Goal: Task Accomplishment & Management: Use online tool/utility

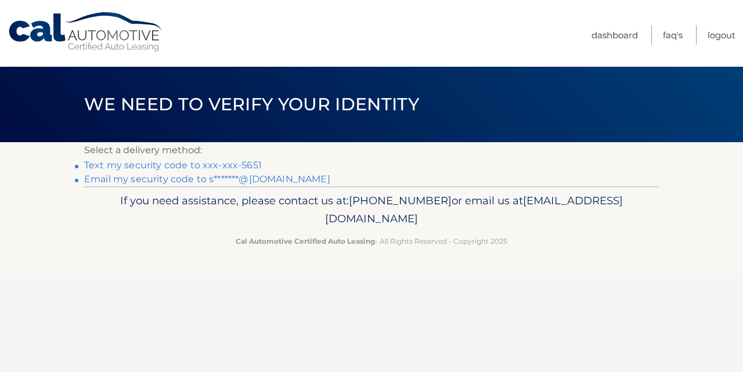
click at [239, 168] on link "Text my security code to xxx-xxx-5651" at bounding box center [173, 165] width 178 height 11
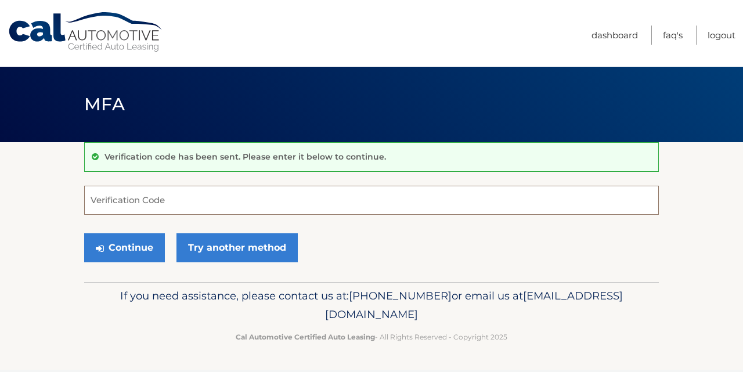
click at [157, 202] on input "Verification Code" at bounding box center [371, 200] width 575 height 29
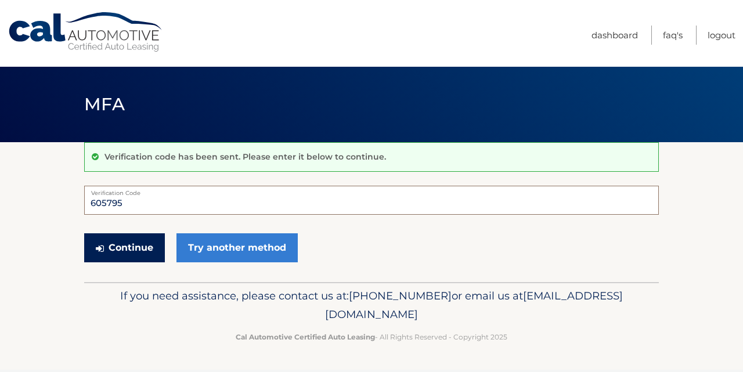
type input "605795"
click at [140, 245] on button "Continue" at bounding box center [124, 247] width 81 height 29
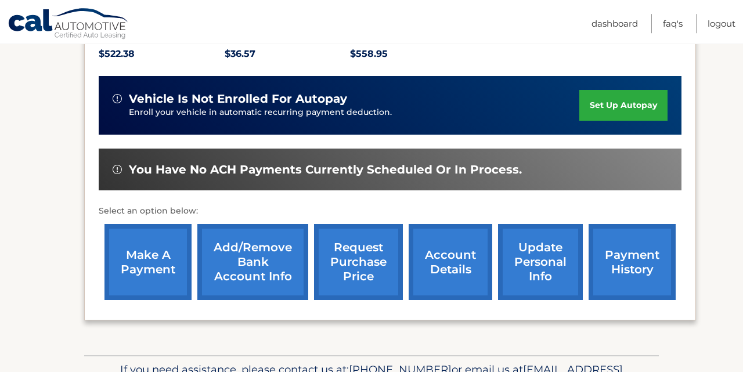
scroll to position [280, 0]
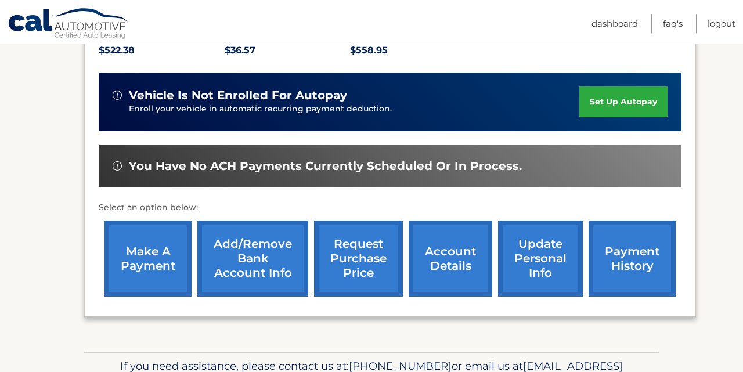
click at [140, 245] on link "make a payment" at bounding box center [147, 259] width 87 height 76
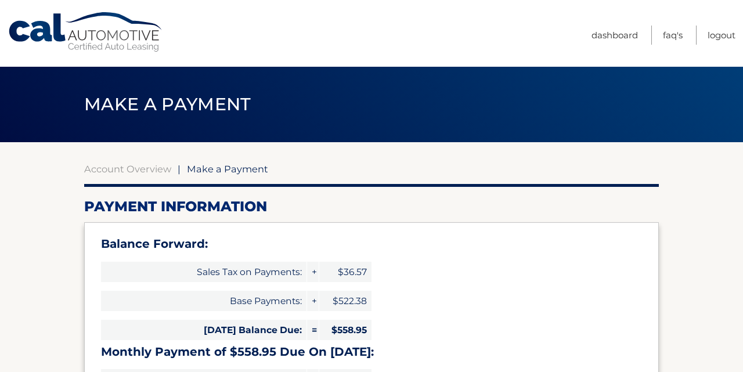
select select "MGQzZDY5OGItYTY2YS00OGExLWE1Y2QtODY0OTI2OTI0NGQ1"
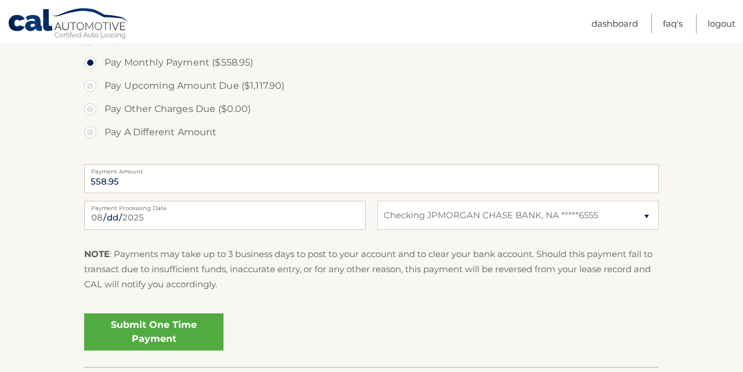
scroll to position [455, 0]
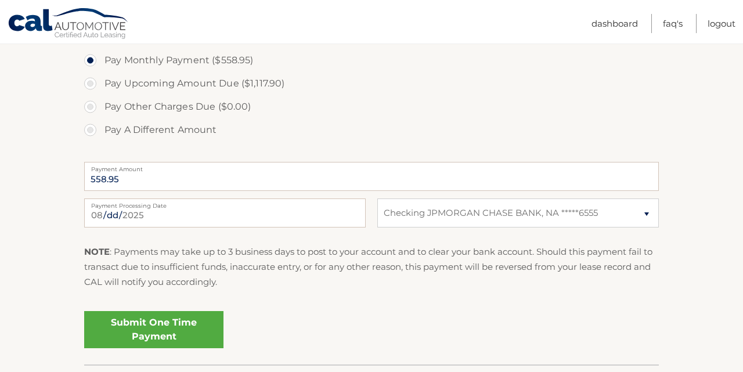
click at [201, 320] on link "Submit One Time Payment" at bounding box center [153, 329] width 139 height 37
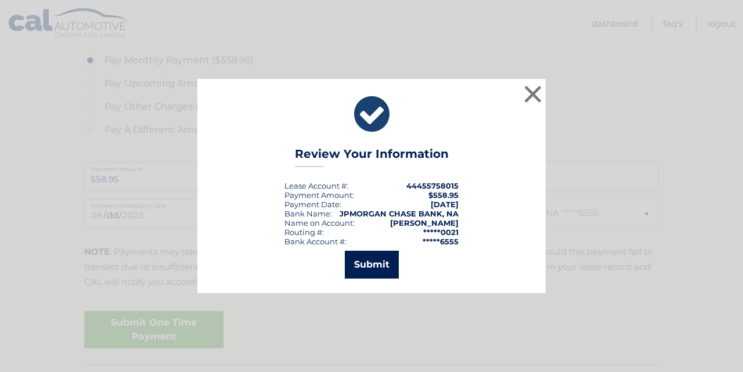
click at [363, 270] on button "Submit" at bounding box center [372, 265] width 54 height 28
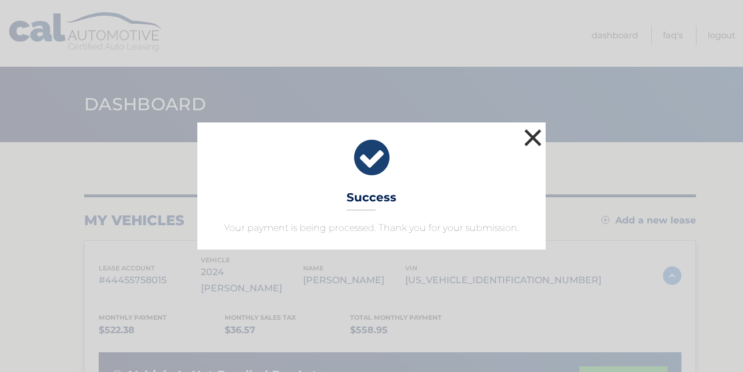
click at [532, 136] on button "×" at bounding box center [532, 137] width 23 height 23
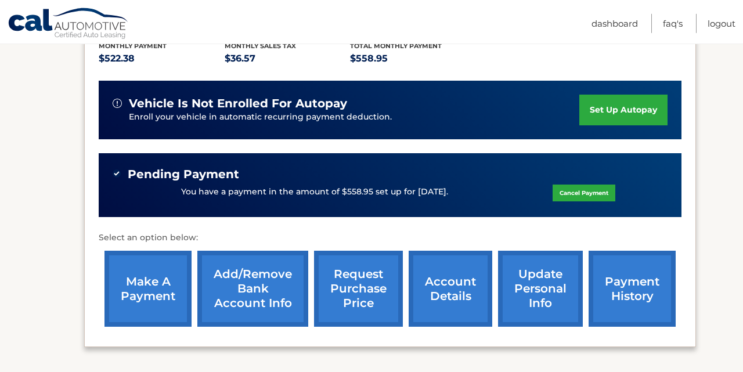
scroll to position [381, 0]
